Goal: Communication & Community: Participate in discussion

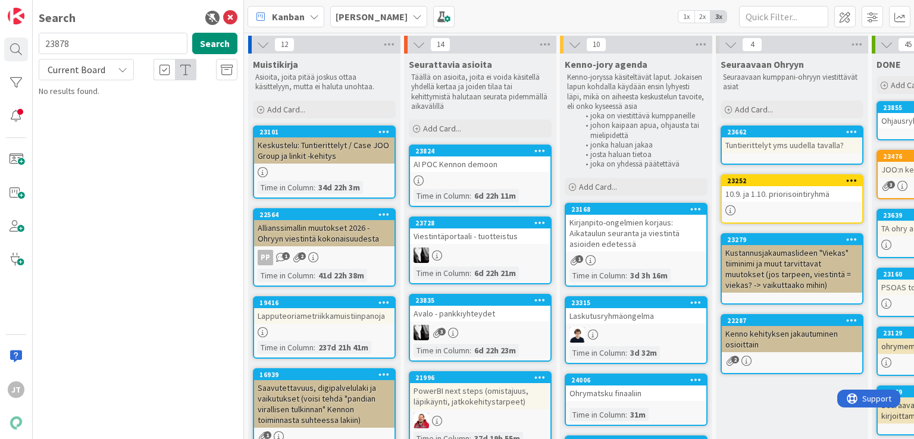
click at [385, 13] on div "[PERSON_NAME]" at bounding box center [378, 16] width 97 height 21
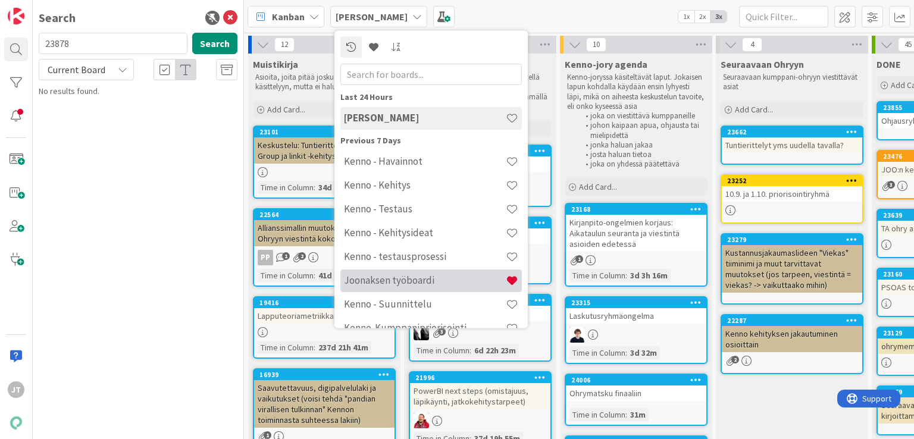
click at [418, 279] on h4 "Joonaksen työboardi" at bounding box center [425, 281] width 162 height 12
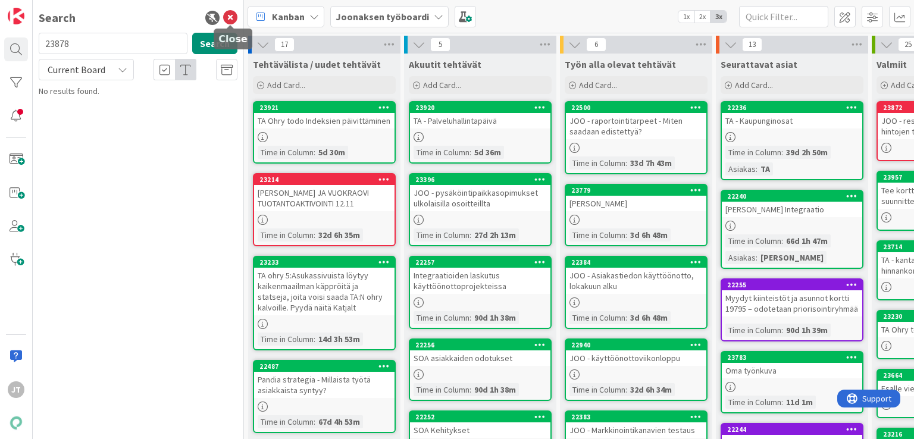
click at [231, 22] on icon at bounding box center [230, 18] width 14 height 14
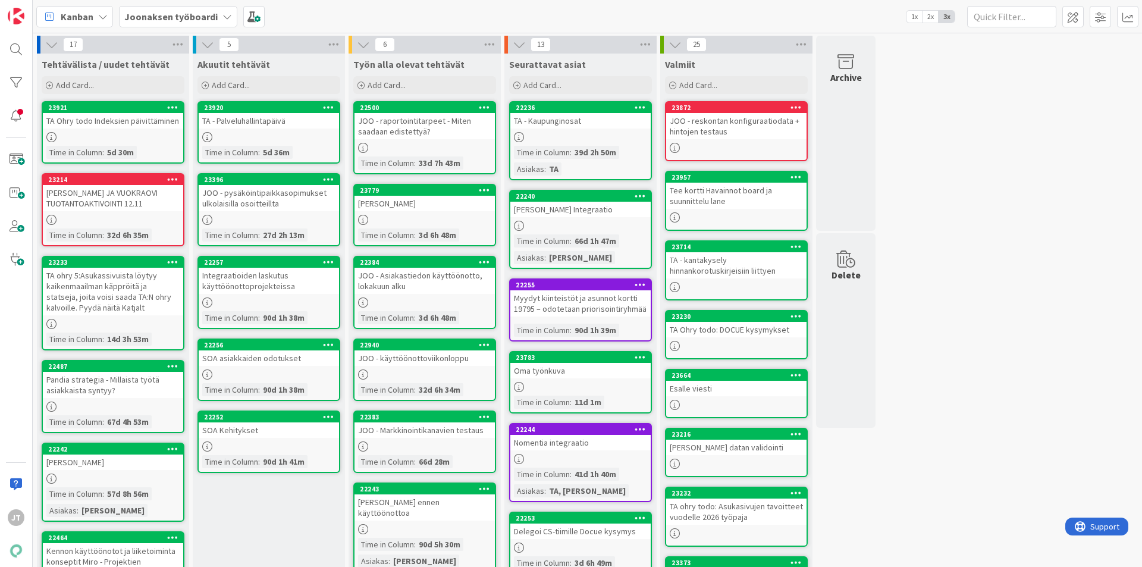
click at [577, 363] on div "Oma työnkuva" at bounding box center [580, 370] width 140 height 15
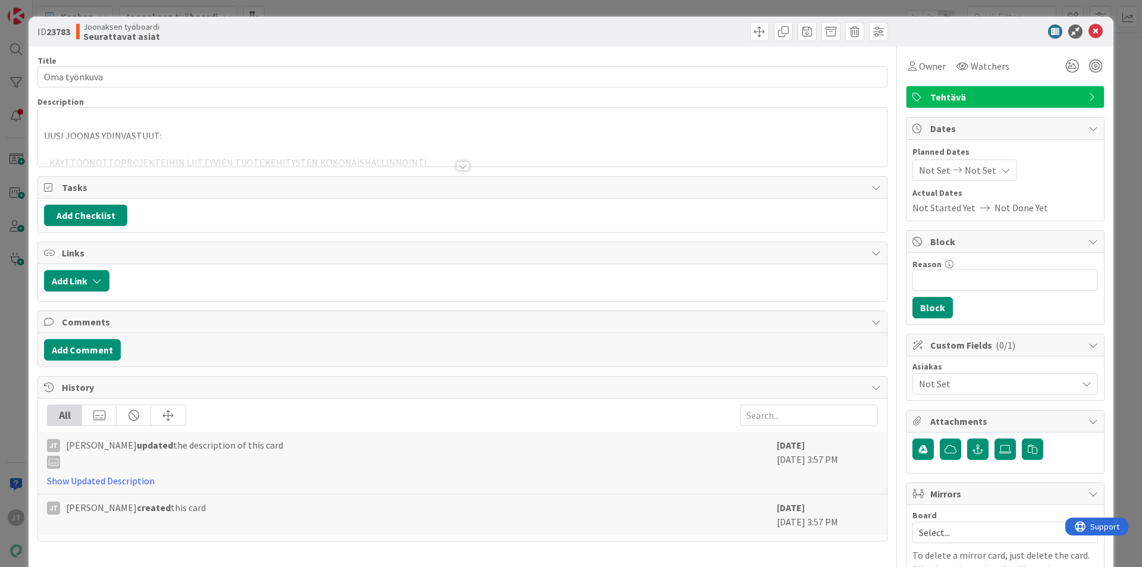
click at [460, 165] on div at bounding box center [462, 166] width 13 height 10
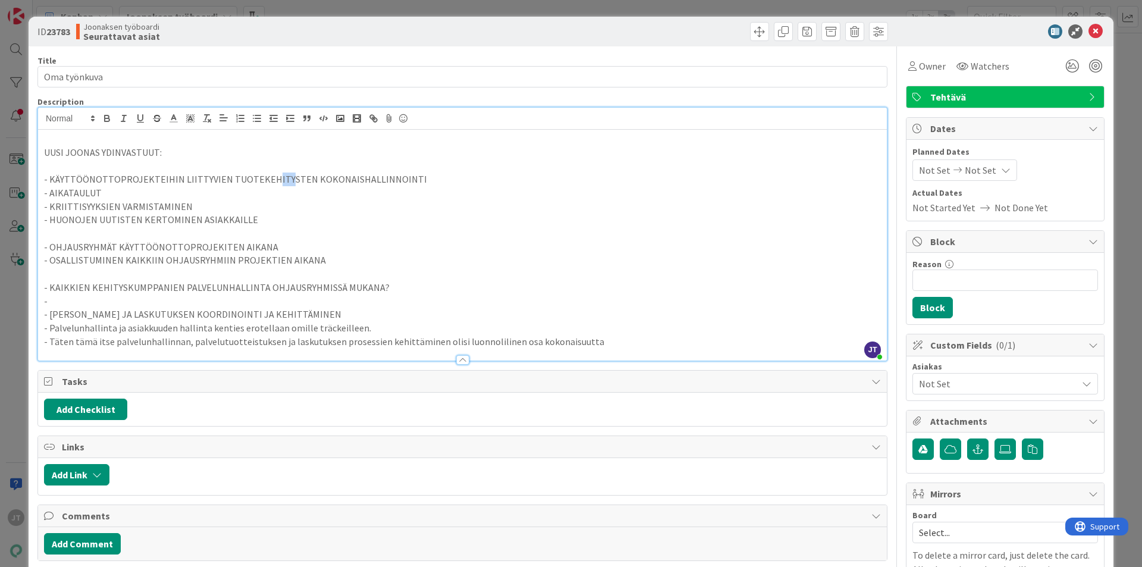
click at [287, 179] on p "- KÄYTTÖÖNOTTOPROJEKTEIHIN LIITTYVIEN TUOTEKEHITYSTEN KOKONAISHALLINNOINTI" at bounding box center [462, 180] width 837 height 14
click at [377, 183] on p "- KÄYTTÖÖNOTTOPROJEKTEIHIN LIITTYVIEN TUOTEKEHITYSTEN KOKONAISHALLINNOINTI" at bounding box center [462, 180] width 837 height 14
click at [403, 181] on p "- KÄYTTÖÖNOTTOPROJEKTEIHIN LIITTYVIEN TUOTEKEHITYSTEN KOKONAISHALLINNOINTI" at bounding box center [462, 180] width 837 height 14
click at [411, 181] on p "- KÄYTTÖÖNOTTOPROJEKTEIHIN LIITTYVIEN TUOTEKEHITYSTEN KOKONAISHALLINNOINTI" at bounding box center [462, 180] width 837 height 14
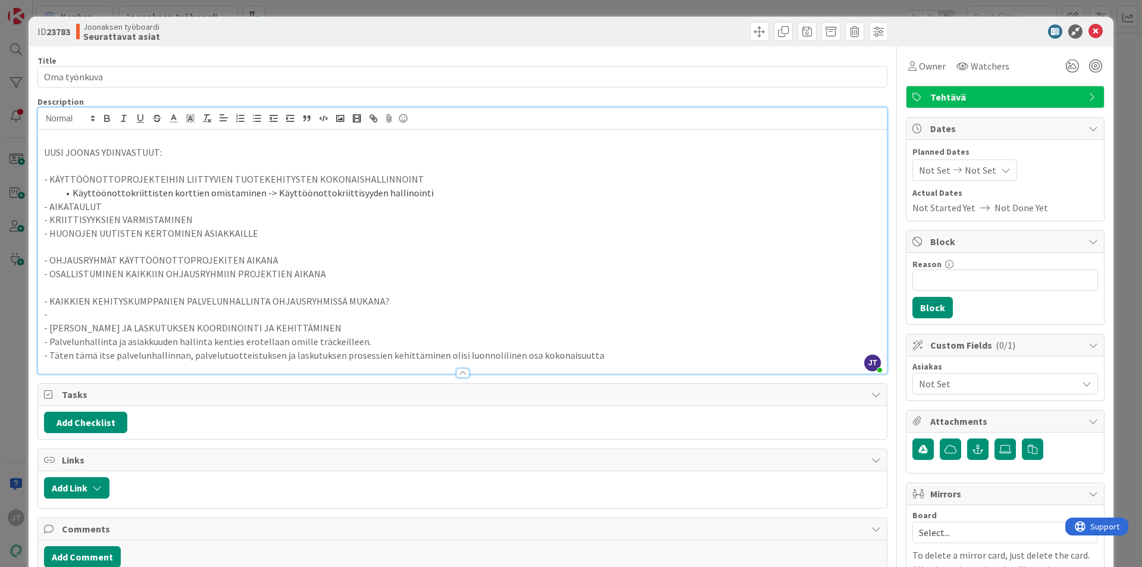
click at [403, 184] on p "- KÄYTTÖÖNOTTOPROJEKTEIHIN LIITTYVIEN TUOTEKEHITYSTEN KOKONAISHALLINNOINT" at bounding box center [462, 180] width 837 height 14
click at [396, 192] on li "Käyttöönottokriittisten korttien omistaminen -> Käyttöönottokriittisyyden halli…" at bounding box center [469, 193] width 823 height 14
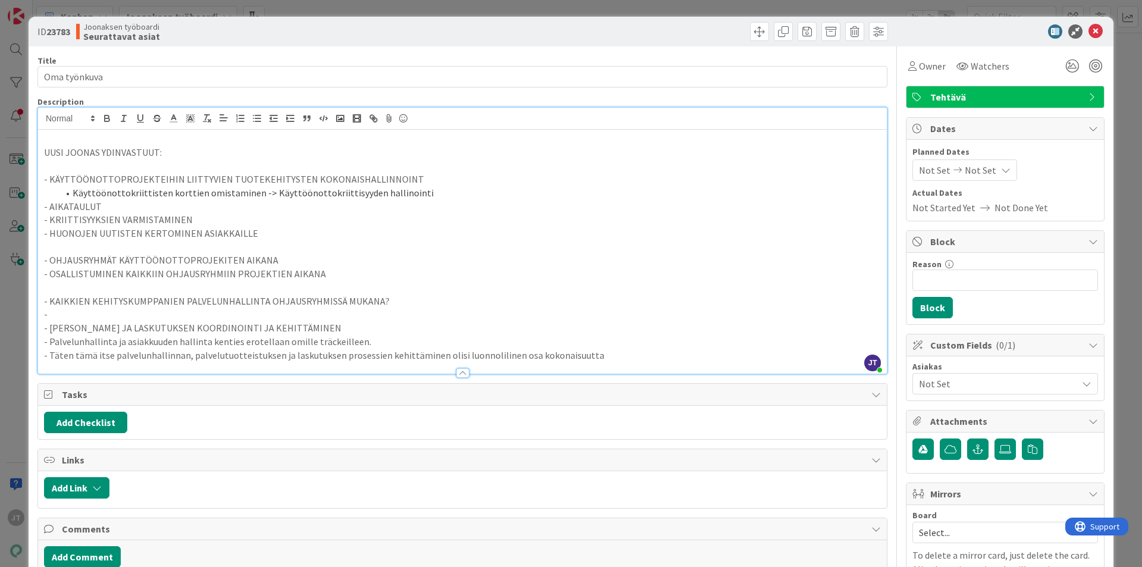
click at [389, 192] on li "Käyttöönottokriittisten korttien omistaminen -> Käyttöönottokriittisyyden halli…" at bounding box center [469, 193] width 823 height 14
click at [454, 195] on li "Käyttöönottokriittisten korttien omistaminen -> Käyttöönottokriittisyyden halli…" at bounding box center [469, 193] width 823 height 14
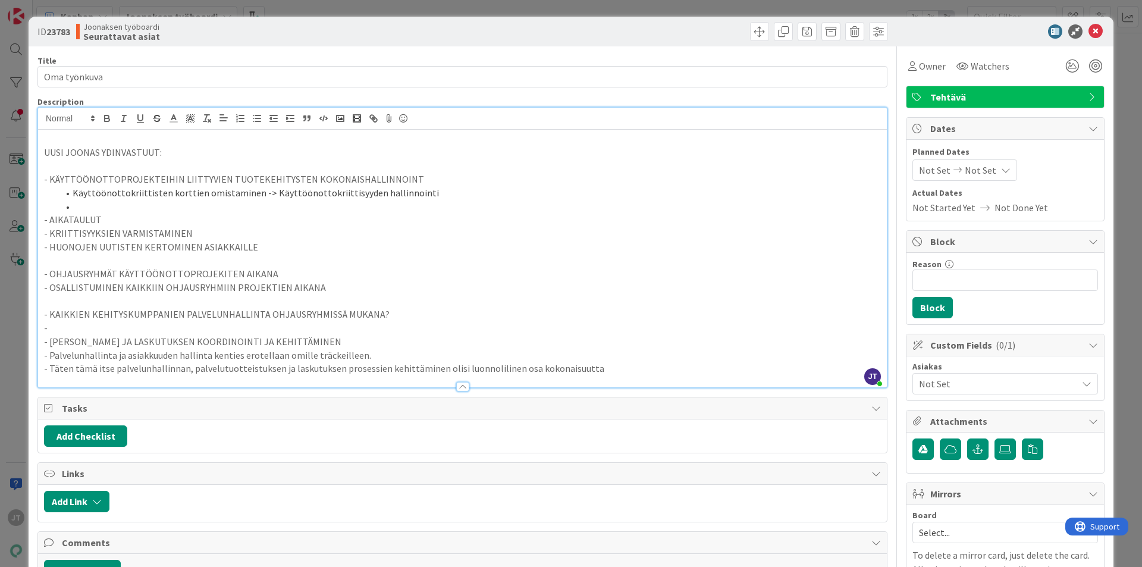
click at [414, 193] on li "Käyttöönottokriittisten korttien omistaminen -> Käyttöönottokriittisyyden halli…" at bounding box center [469, 193] width 823 height 14
click at [382, 193] on li "Käyttöönottokriittisten korttien omistaminen -> Käyttöönottokriittisyyden halli…" at bounding box center [469, 193] width 823 height 14
click at [327, 203] on li at bounding box center [469, 207] width 823 height 14
click at [160, 208] on li "Tuotekehitystoiveiden, budjetin ja" at bounding box center [469, 207] width 823 height 14
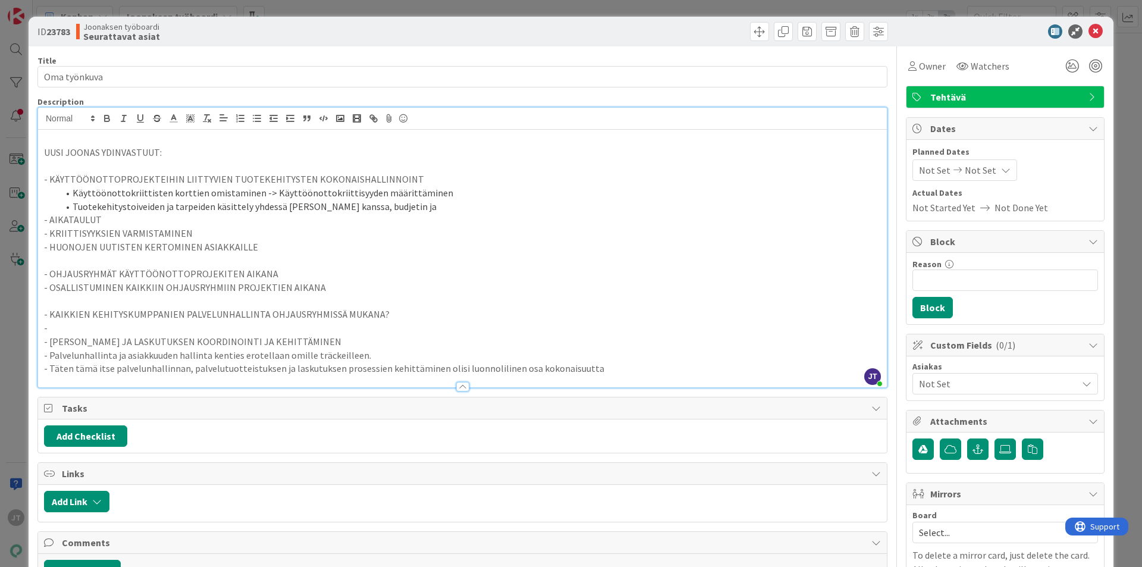
click at [312, 207] on li "Tuotekehitystoiveiden ja tarpeiden käsittely yhdessä [PERSON_NAME] kanssa, budj…" at bounding box center [469, 207] width 823 height 14
click at [391, 206] on li "Tuotekehitystoiveiden ja tarpeiden käsittely yhdessä [PERSON_NAME] kanssa, budj…" at bounding box center [469, 207] width 823 height 14
click at [397, 206] on li "Tuotekehitystoiveiden ja tarpeiden käsittely yhdessä [PERSON_NAME] kanssa, budj…" at bounding box center [469, 207] width 823 height 14
click at [385, 209] on li "Tuotekehitystoiveiden ja tarpeiden käsittely yhdessä [PERSON_NAME] kanssa, budj…" at bounding box center [469, 207] width 823 height 14
click at [374, 230] on p "- KRIITTISYYKSIEN VARMISTAMINEN" at bounding box center [462, 234] width 837 height 14
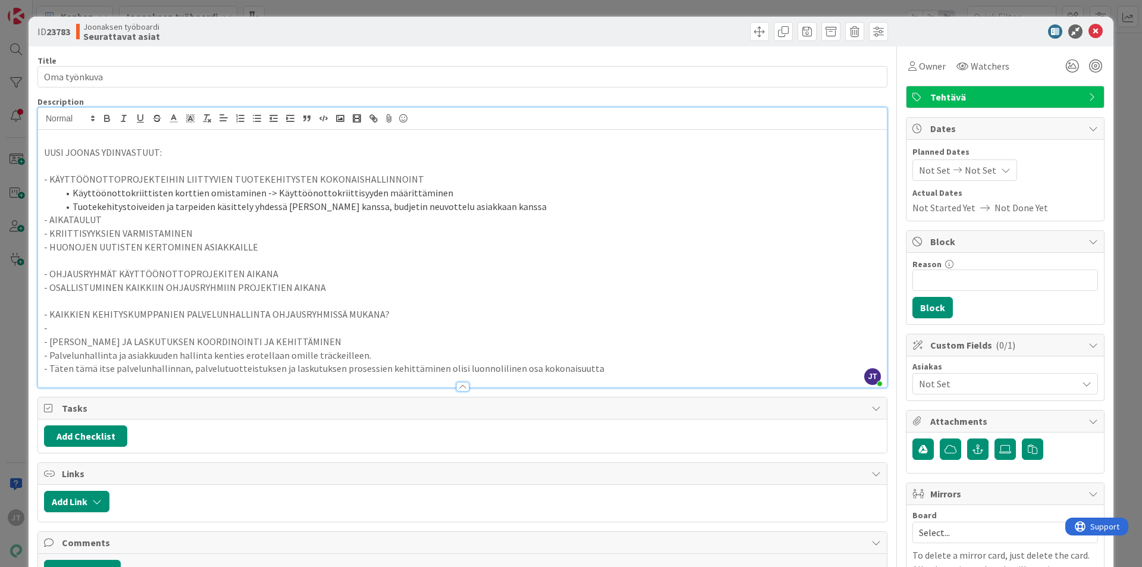
click at [369, 240] on p "- KRIITTISYYKSIEN VARMISTAMINEN" at bounding box center [462, 234] width 837 height 14
click at [367, 246] on p "- HUONOJEN UUTISTEN KERTOMINEN ASIAKKAILLE" at bounding box center [462, 247] width 837 height 14
click at [362, 266] on p at bounding box center [462, 260] width 837 height 14
click at [362, 281] on p "- OSALLISTUMINEN KAIKKIIN OHJAUSRYHMIIN PROJEKTIEN AIKANA" at bounding box center [462, 288] width 837 height 14
click at [370, 230] on p "- KRIITTISYYKSIEN VARMISTAMINEN" at bounding box center [462, 234] width 837 height 14
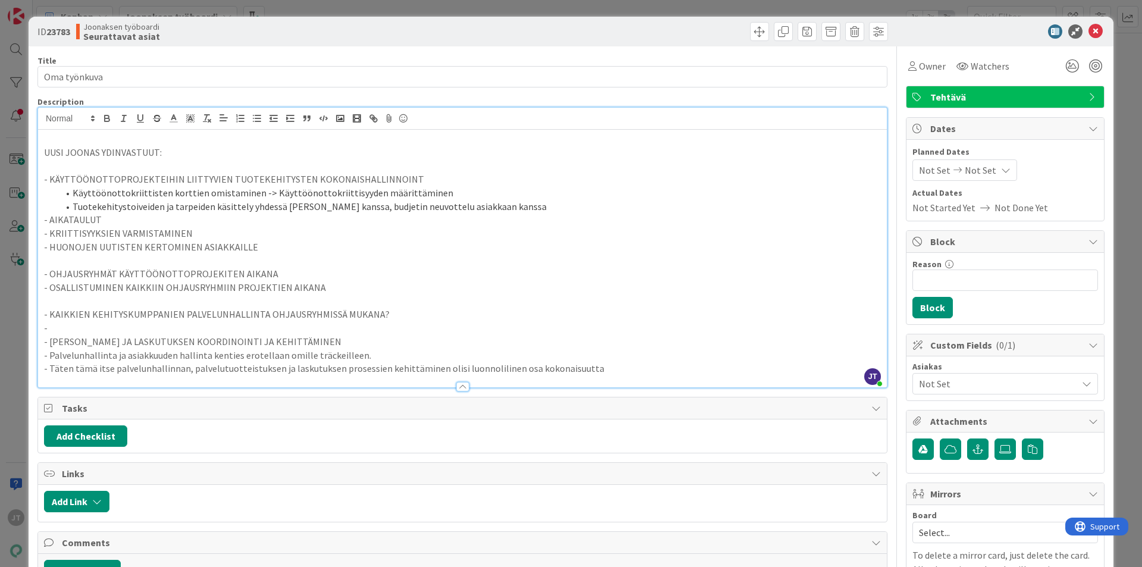
click at [400, 206] on li "Tuotekehitystoiveiden ja tarpeiden käsittely yhdessä [PERSON_NAME] kanssa, budj…" at bounding box center [469, 207] width 823 height 14
click at [438, 183] on p "- KÄYTTÖÖNOTTOPROJEKTEIHIN LIITTYVIEN TUOTEKEHITYSTEN KOKONAISHALLINNOINT" at bounding box center [462, 180] width 837 height 14
click at [52, 179] on p "- KÄYTTÖÖNOTTOPROJEKTEIHIN LIITTYVIEN TUOTEKEHITYSTEN KOKONAISHALLINNOINTI" at bounding box center [462, 180] width 837 height 14
click at [145, 199] on li "Käyttöönottokriittisten korttien omistaminen -> Käyttöönottokriittisyyden määri…" at bounding box center [469, 193] width 823 height 14
click at [148, 202] on li "Tuotekehitystoiveiden ja tarpeiden käsittely yhdessä [PERSON_NAME] kanssa, budj…" at bounding box center [469, 207] width 823 height 14
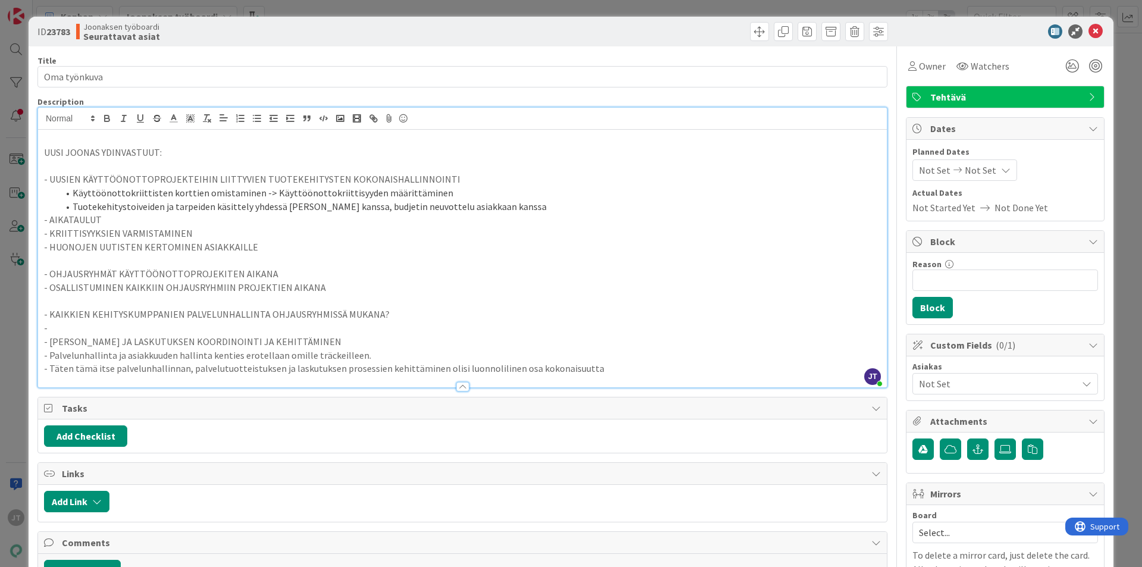
click at [175, 191] on li "Käyttöönottokriittisten korttien omistaminen -> Käyttöönottokriittisyyden määri…" at bounding box center [469, 193] width 823 height 14
click at [526, 210] on li "Tuotekehitystoiveiden ja tarpeiden käsittely yhdessä [PERSON_NAME] kanssa, budj…" at bounding box center [469, 207] width 823 height 14
click at [473, 206] on li "Tuotekehitystoiveiden ja tarpeiden käsittely yhdessä [PERSON_NAME] kanssa, budj…" at bounding box center [469, 207] width 823 height 14
click at [512, 206] on li "Tuotekehitystoiveiden ja tarpeiden käsittely yhdessä [PERSON_NAME] kanssa, budj…" at bounding box center [469, 207] width 823 height 14
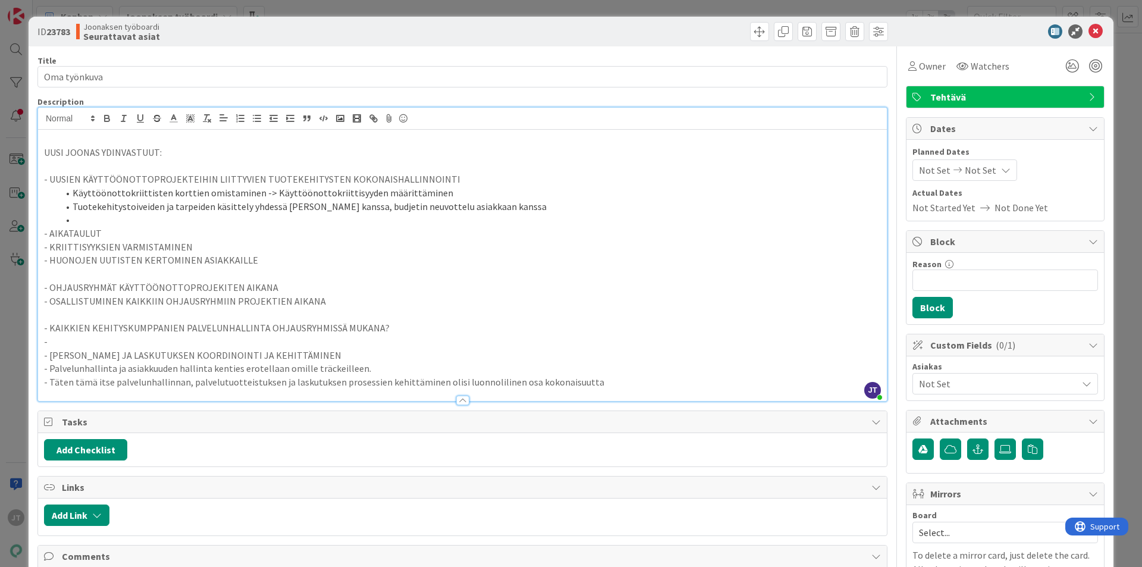
click at [194, 331] on p "- KAIKKIEN KEHITYSKUMPPANIEN PALVELUNHALLINTA OHJAUSRYHMISSÄ MUKANA?" at bounding box center [462, 328] width 837 height 14
click at [1089, 30] on icon at bounding box center [1096, 31] width 14 height 14
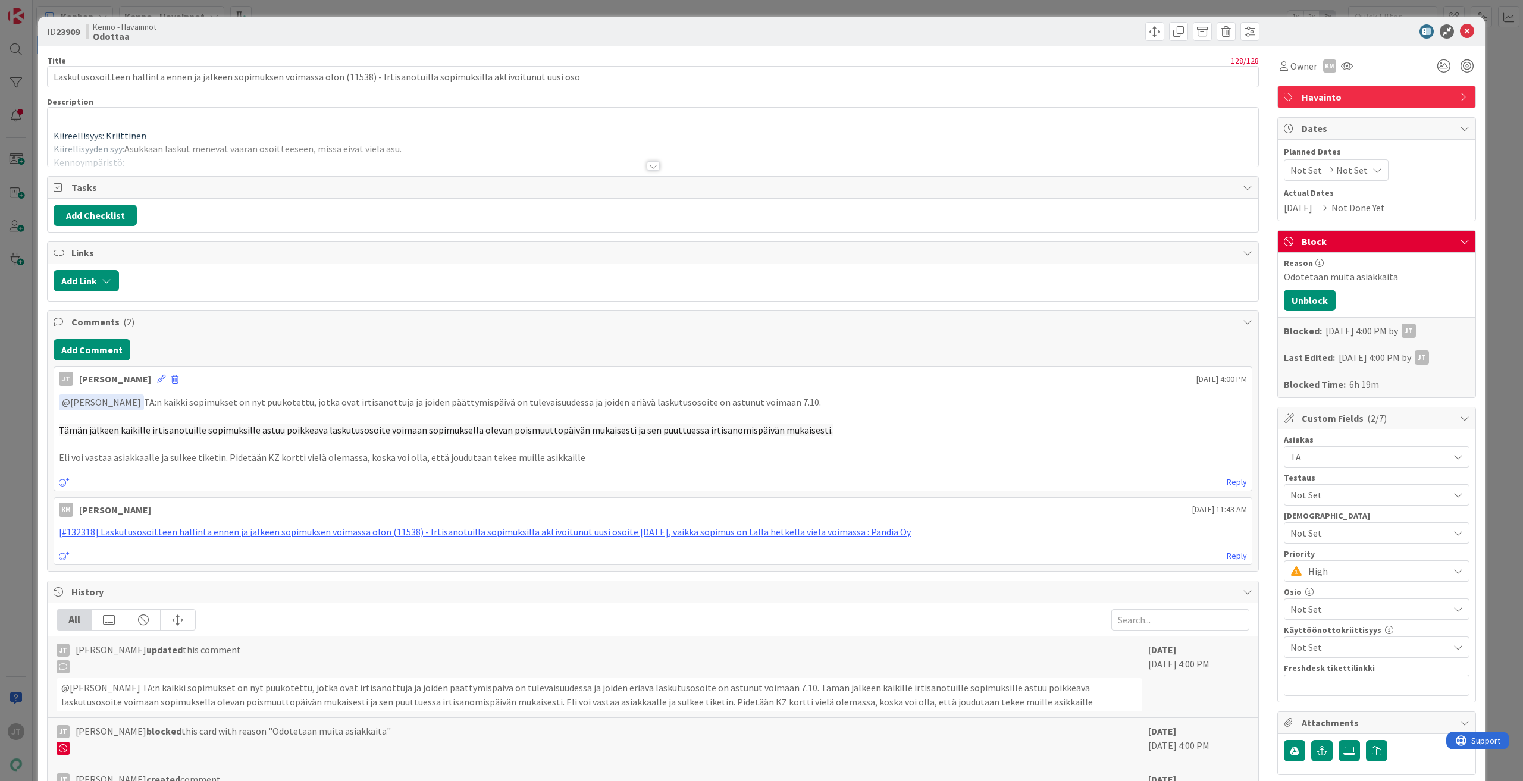
click at [650, 167] on div at bounding box center [653, 166] width 13 height 10
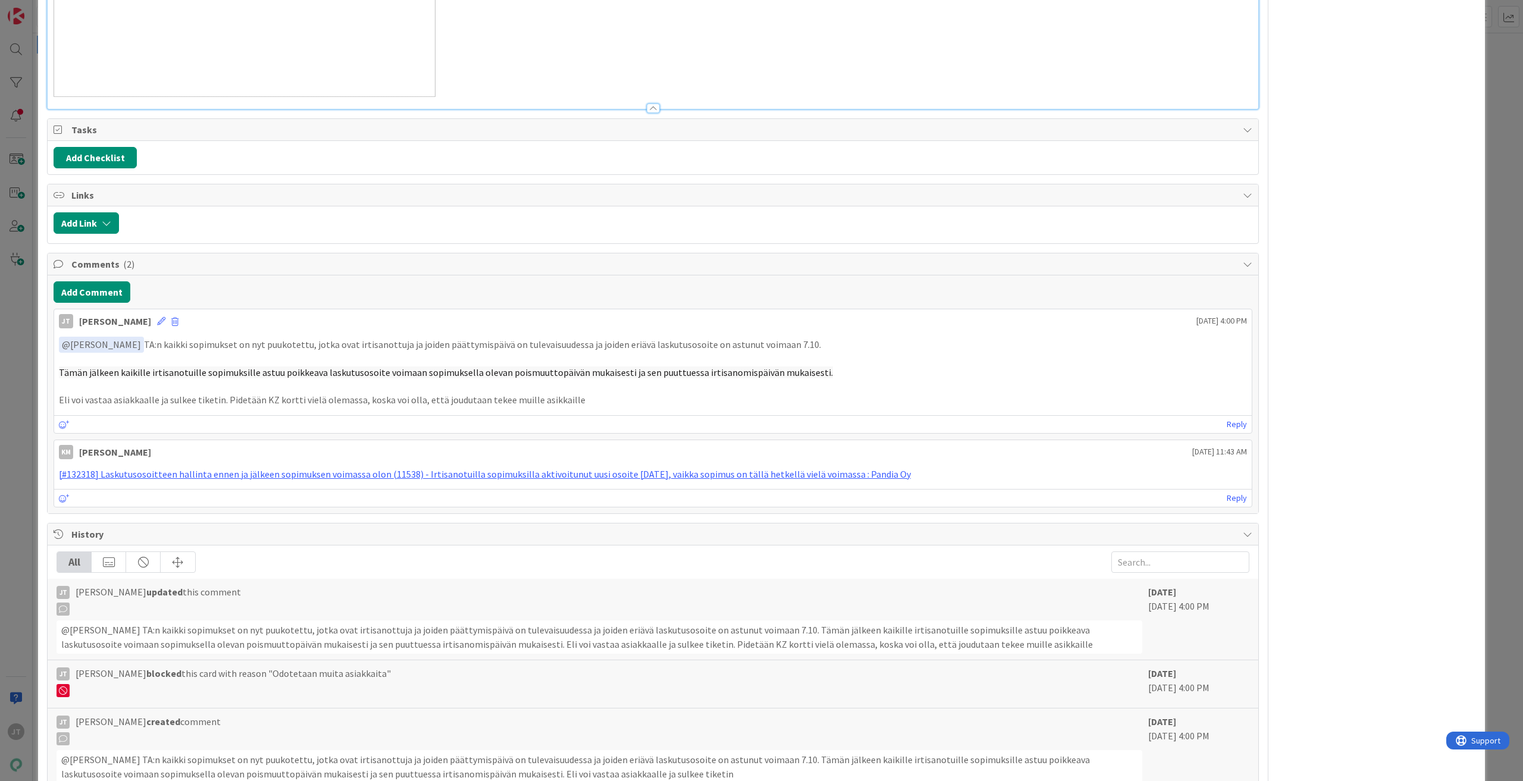
scroll to position [993, 0]
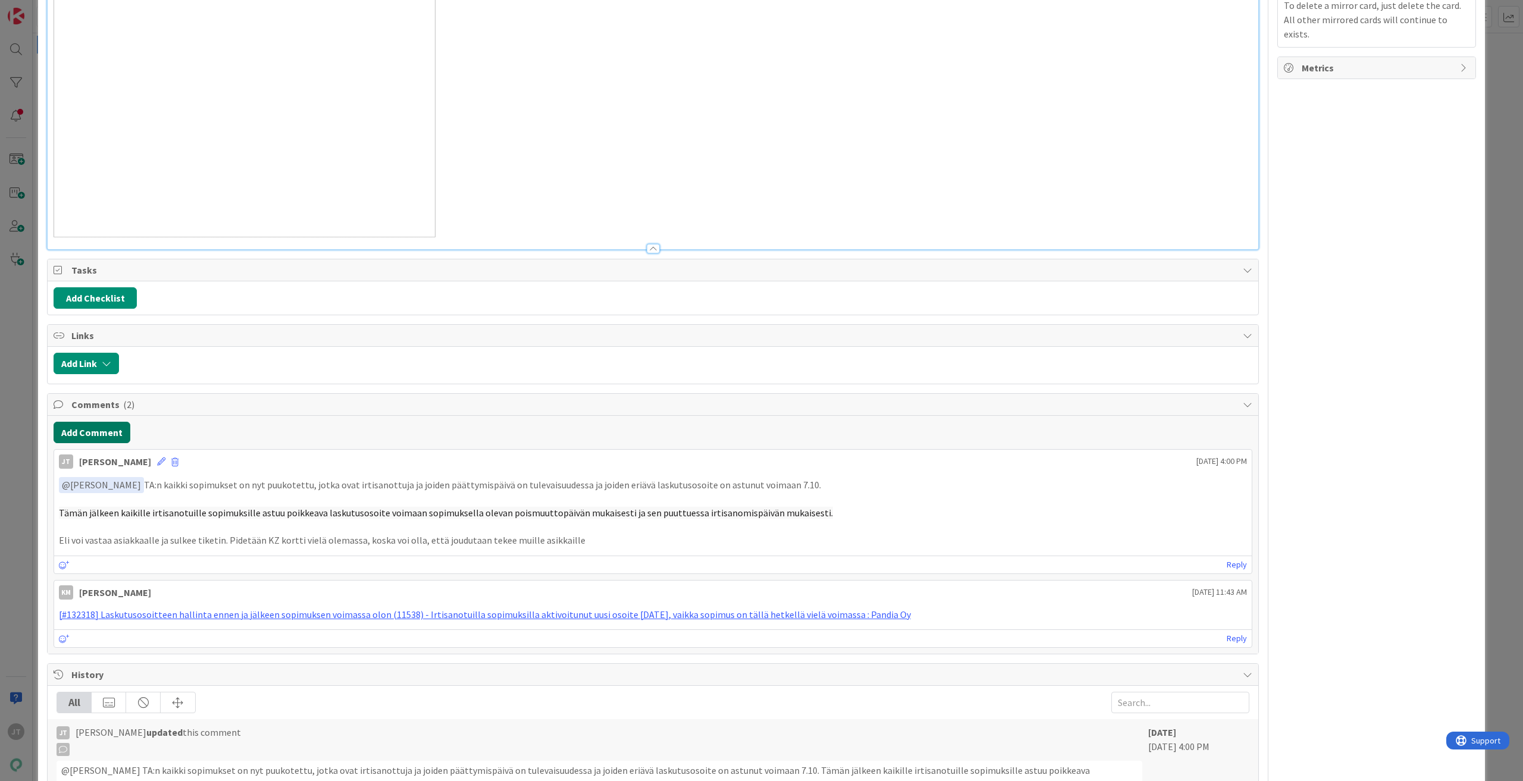
click at [106, 430] on button "Add Comment" at bounding box center [92, 432] width 77 height 21
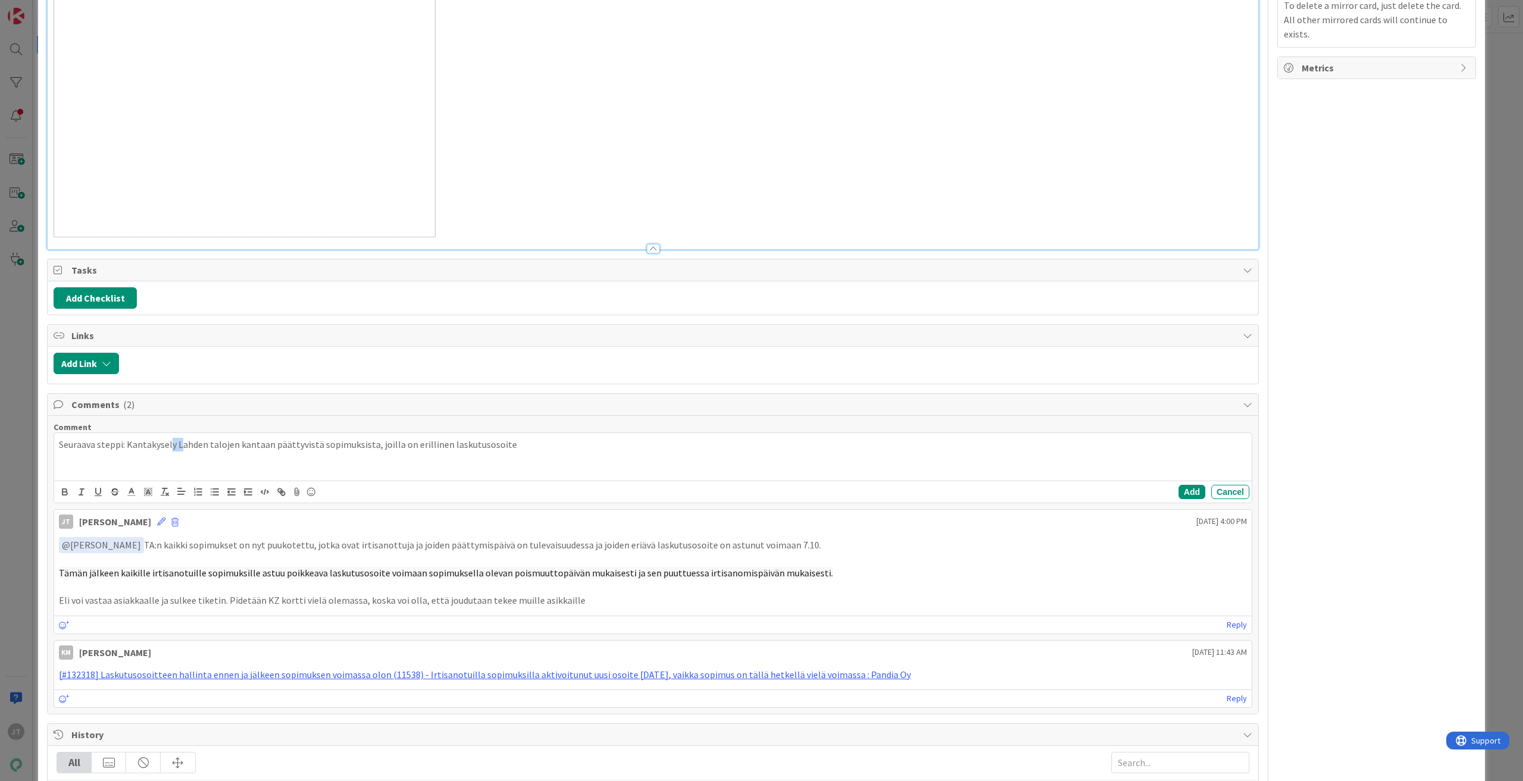
click at [181, 447] on p "Seuraava steppi: Kantakysely Lahden talojen kantaan päättyvistä sopimuksista, j…" at bounding box center [653, 445] width 1188 height 14
click at [194, 440] on p "Seuraava steppi: Kantakysely Lahden talojen kantaan päättyvistä sopimuksista, j…" at bounding box center [653, 445] width 1188 height 14
click at [268, 440] on p "Seuraava steppi: Kantakysely Lahden talojen kantaan päättyvistä sopimuksista, j…" at bounding box center [653, 445] width 1188 height 14
click at [500, 447] on p "Seuraava steppi: Kantakysely Lahden talojen kantaan päättyvistä sopimuksista, j…" at bounding box center [653, 445] width 1188 height 14
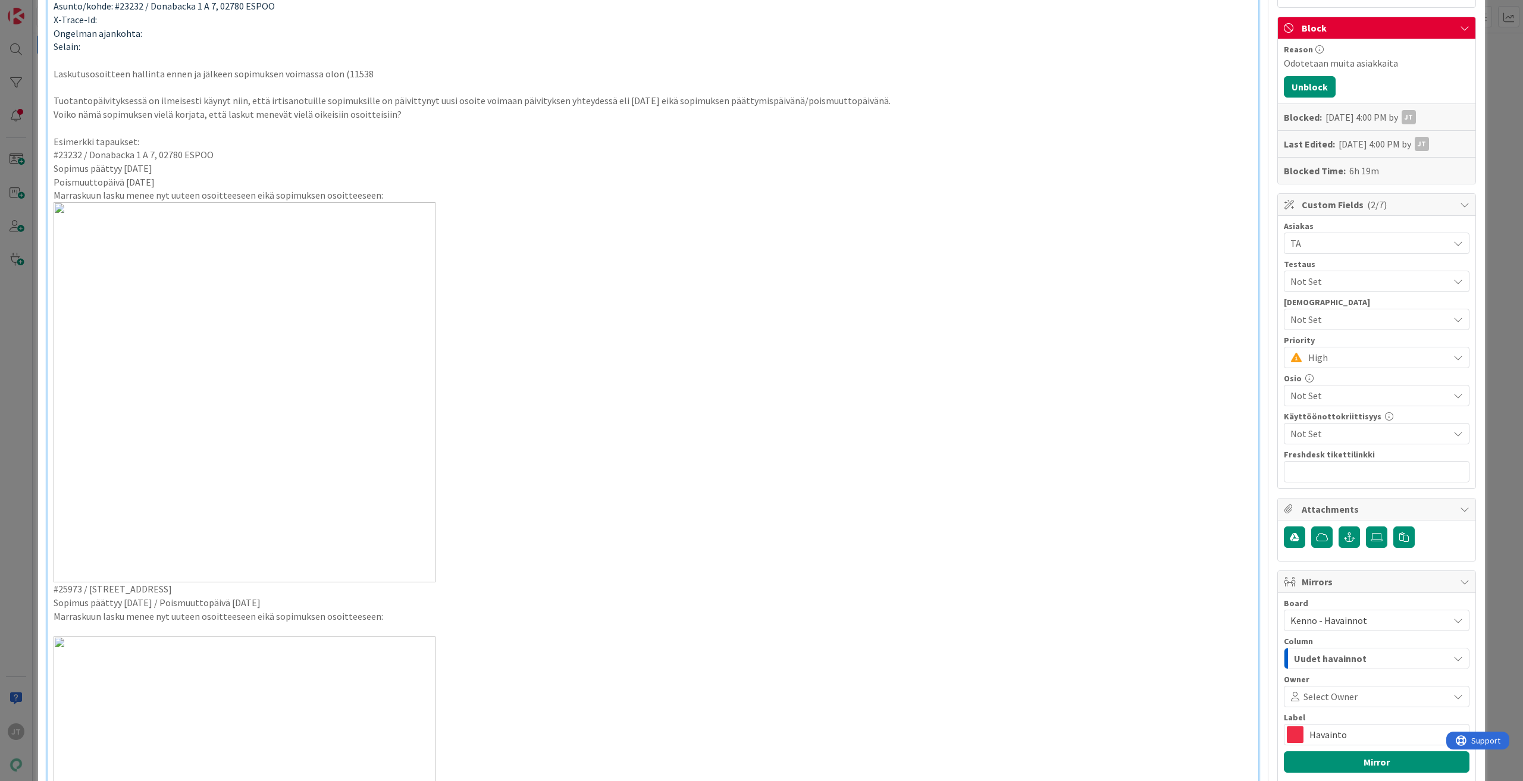
scroll to position [0, 0]
